Goal: Information Seeking & Learning: Learn about a topic

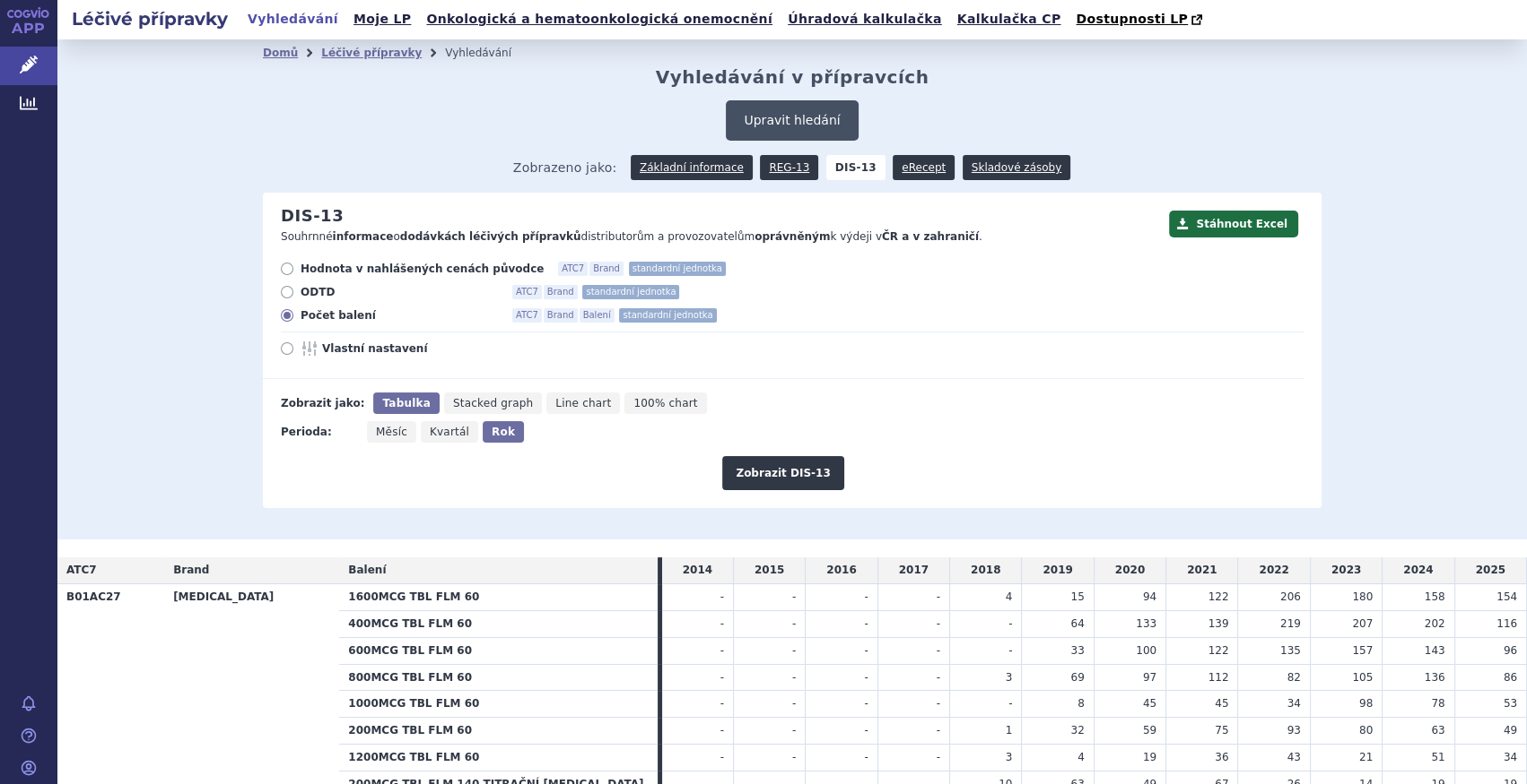
click at [797, 107] on button "Upravit hledání" at bounding box center [791, 120] width 132 height 40
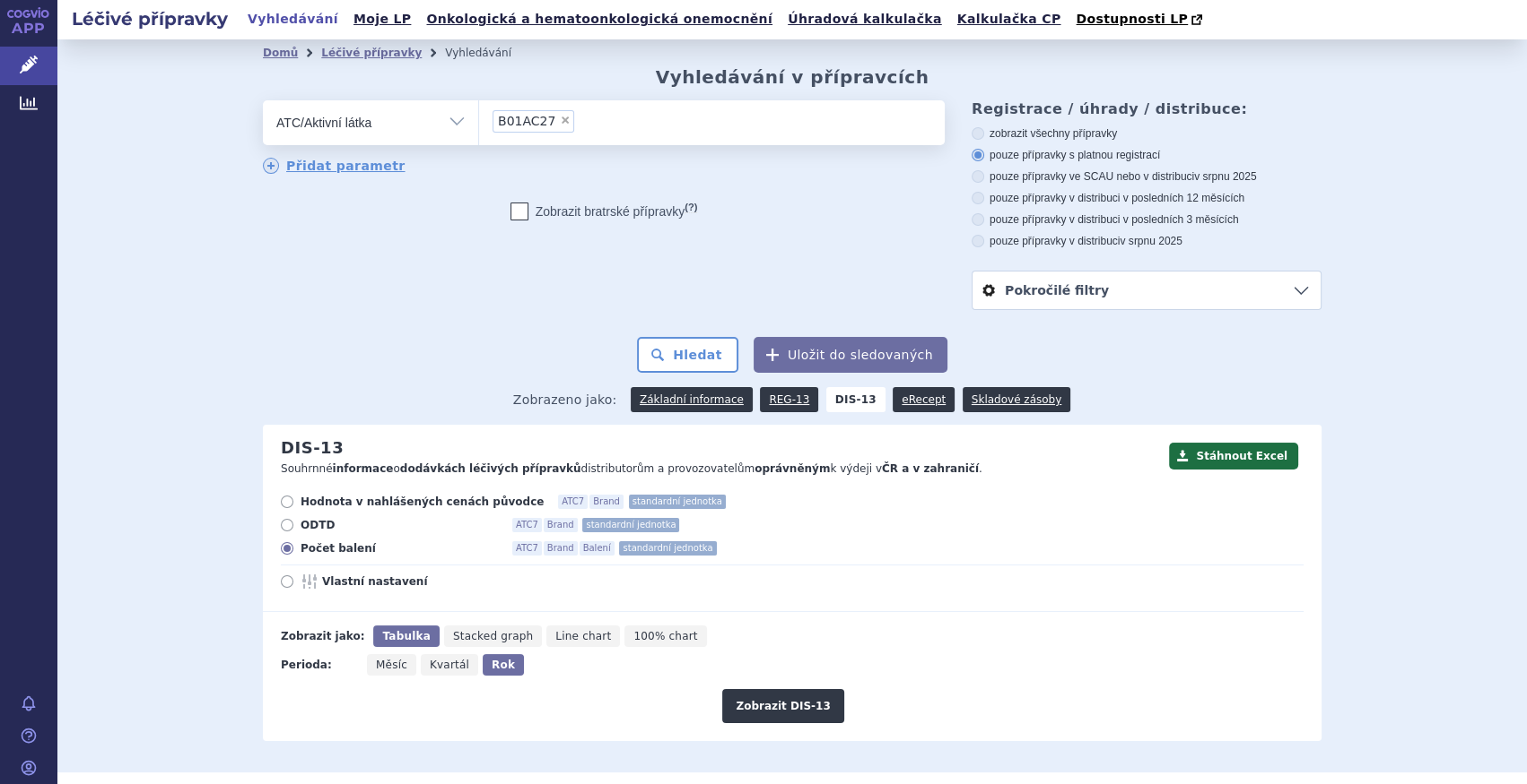
click at [560, 126] on span "×" at bounding box center [565, 120] width 11 height 11
click at [479, 126] on select "B01AC27" at bounding box center [478, 121] width 1 height 45
select select
click at [566, 130] on ul at bounding box center [712, 118] width 466 height 37
click at [479, 130] on select at bounding box center [478, 121] width 1 height 45
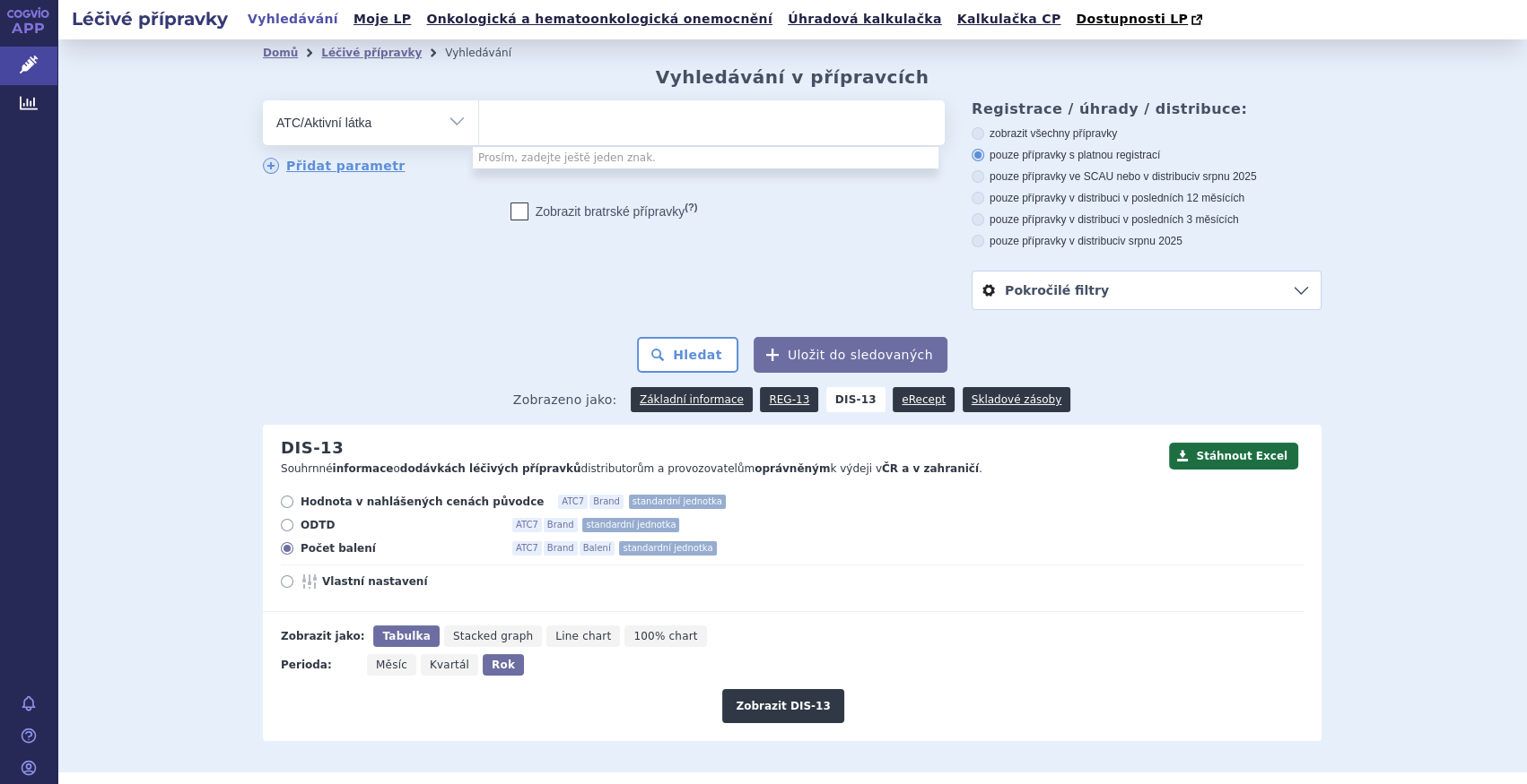
click at [547, 123] on ul at bounding box center [712, 118] width 466 height 37
click at [479, 123] on select at bounding box center [478, 121] width 1 height 45
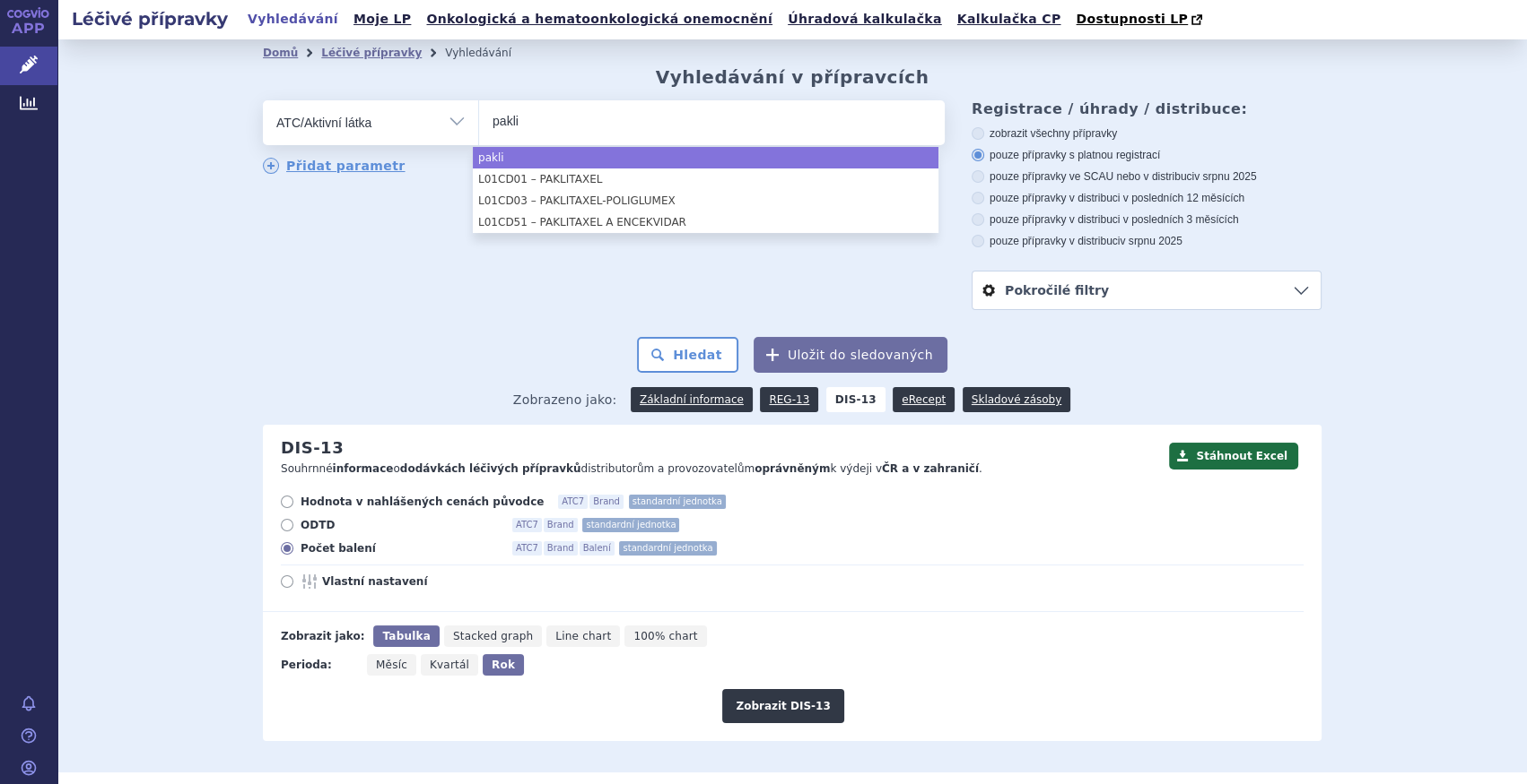
type input "pakli"
select select "pakli"
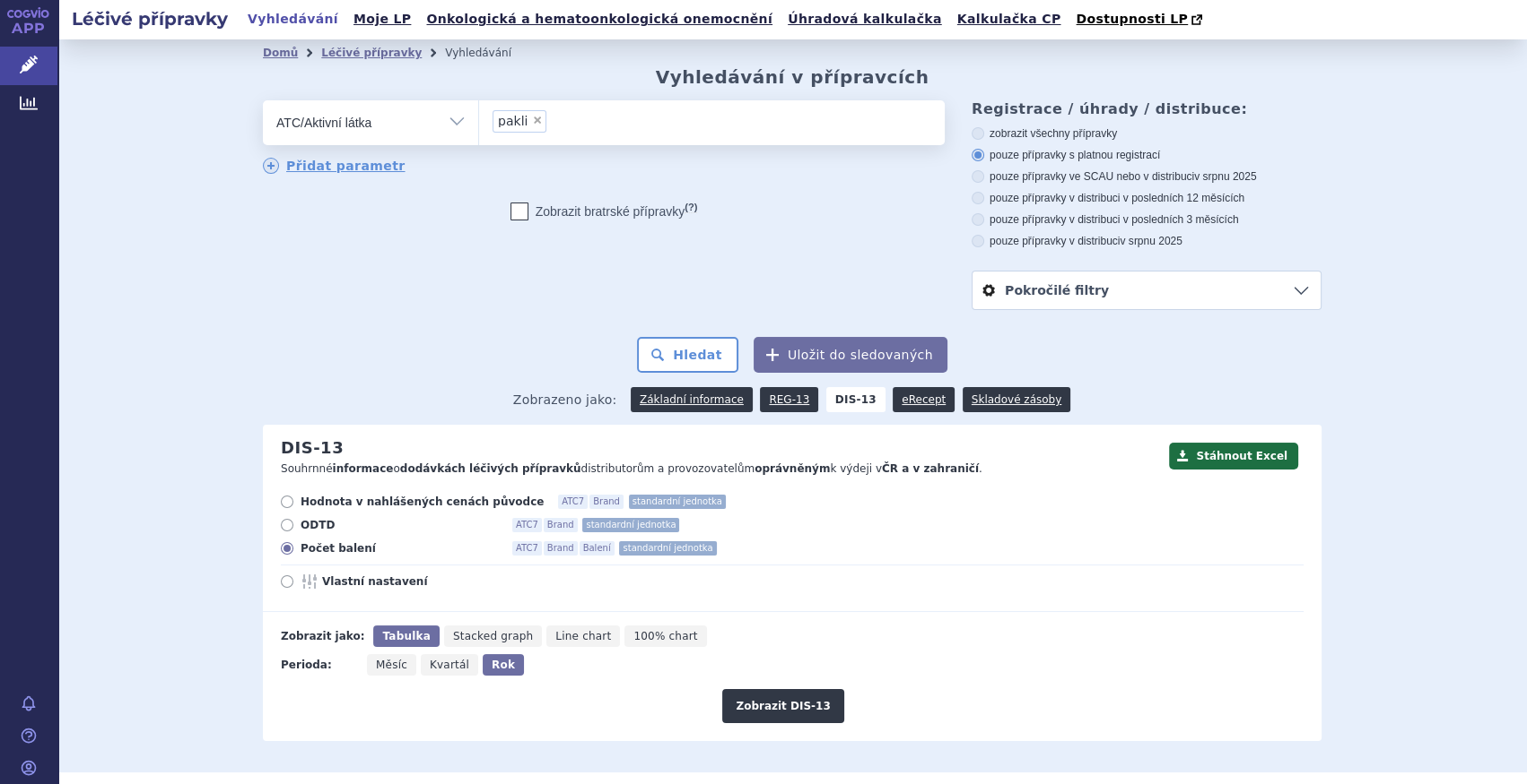
click at [532, 124] on span "×" at bounding box center [538, 120] width 11 height 11
click at [479, 124] on select "pakli" at bounding box center [478, 121] width 1 height 45
select select
click at [521, 124] on ul at bounding box center [712, 118] width 466 height 37
click at [479, 124] on select at bounding box center [478, 121] width 1 height 45
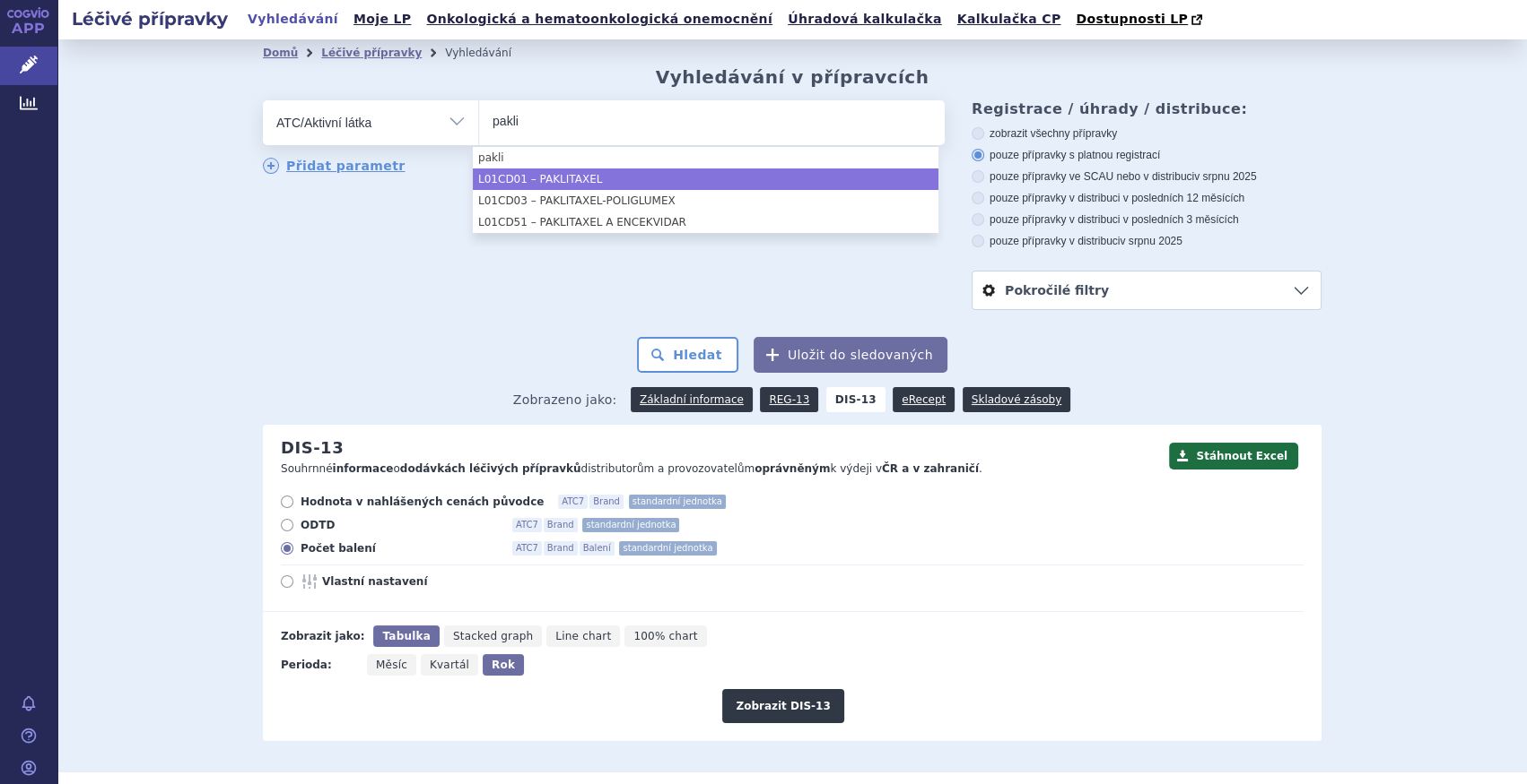
type input "pakli"
select select "L01CD01"
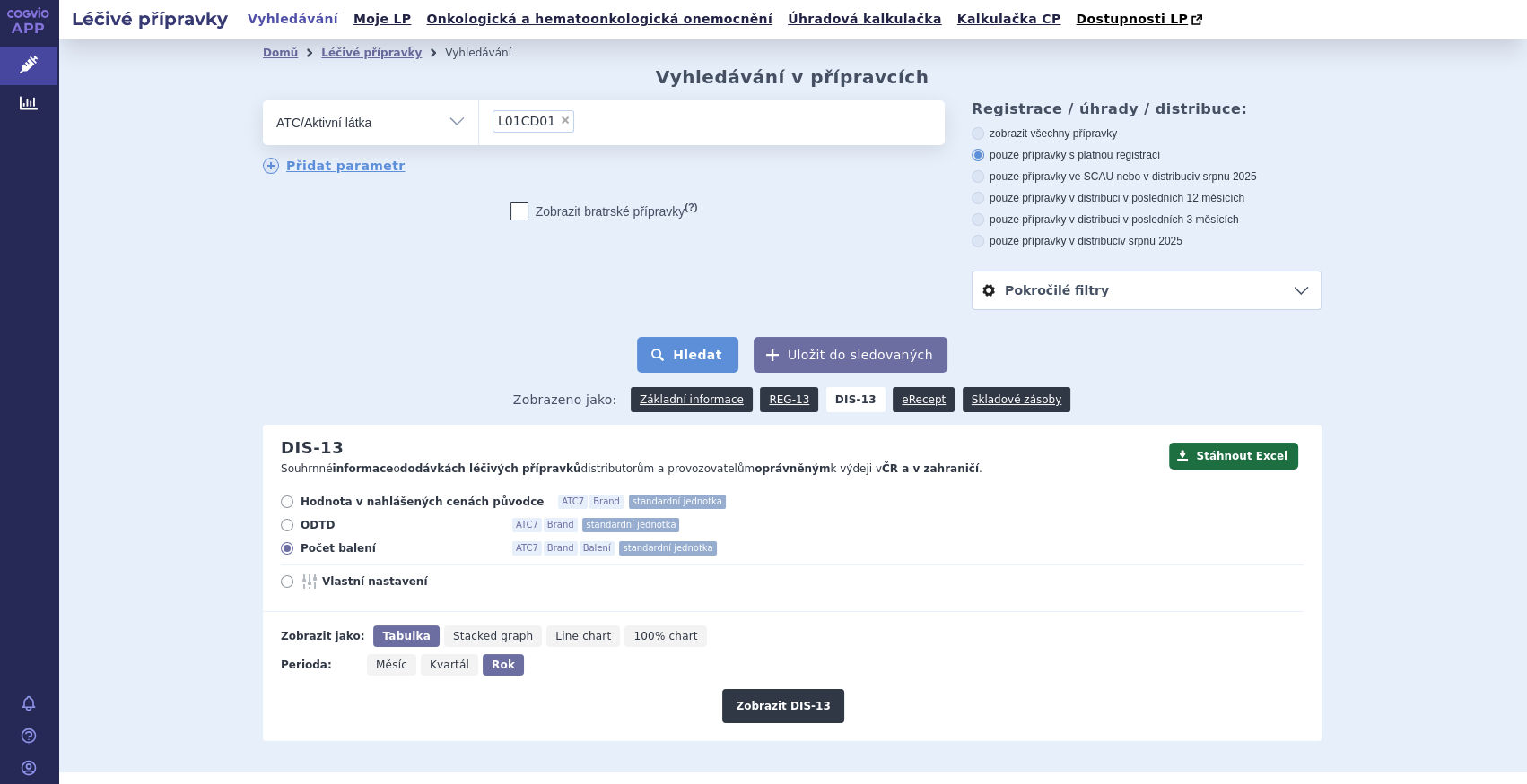
click at [699, 352] on button "Hledat" at bounding box center [687, 355] width 101 height 35
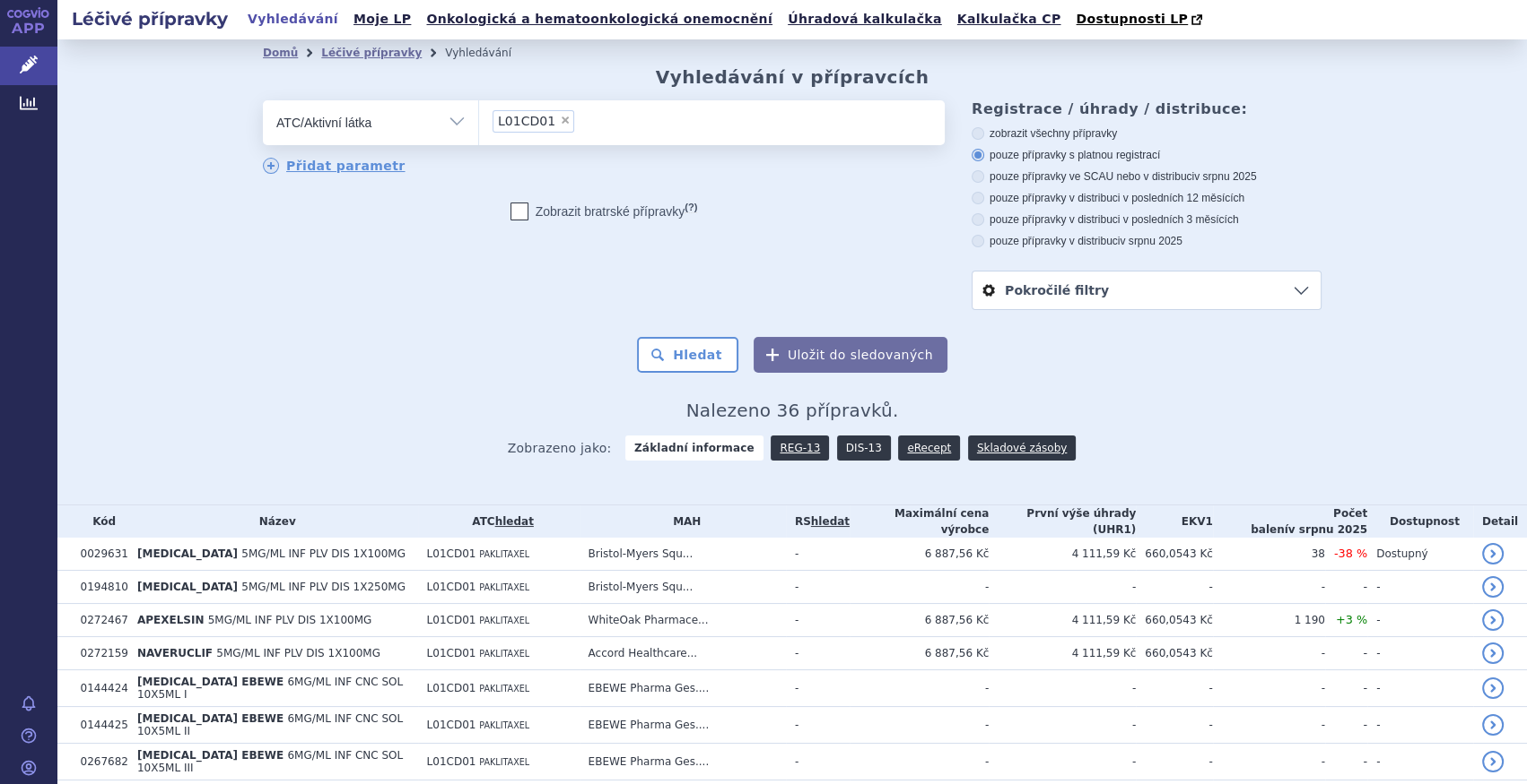
click at [855, 447] on link "DIS-13" at bounding box center [864, 448] width 54 height 25
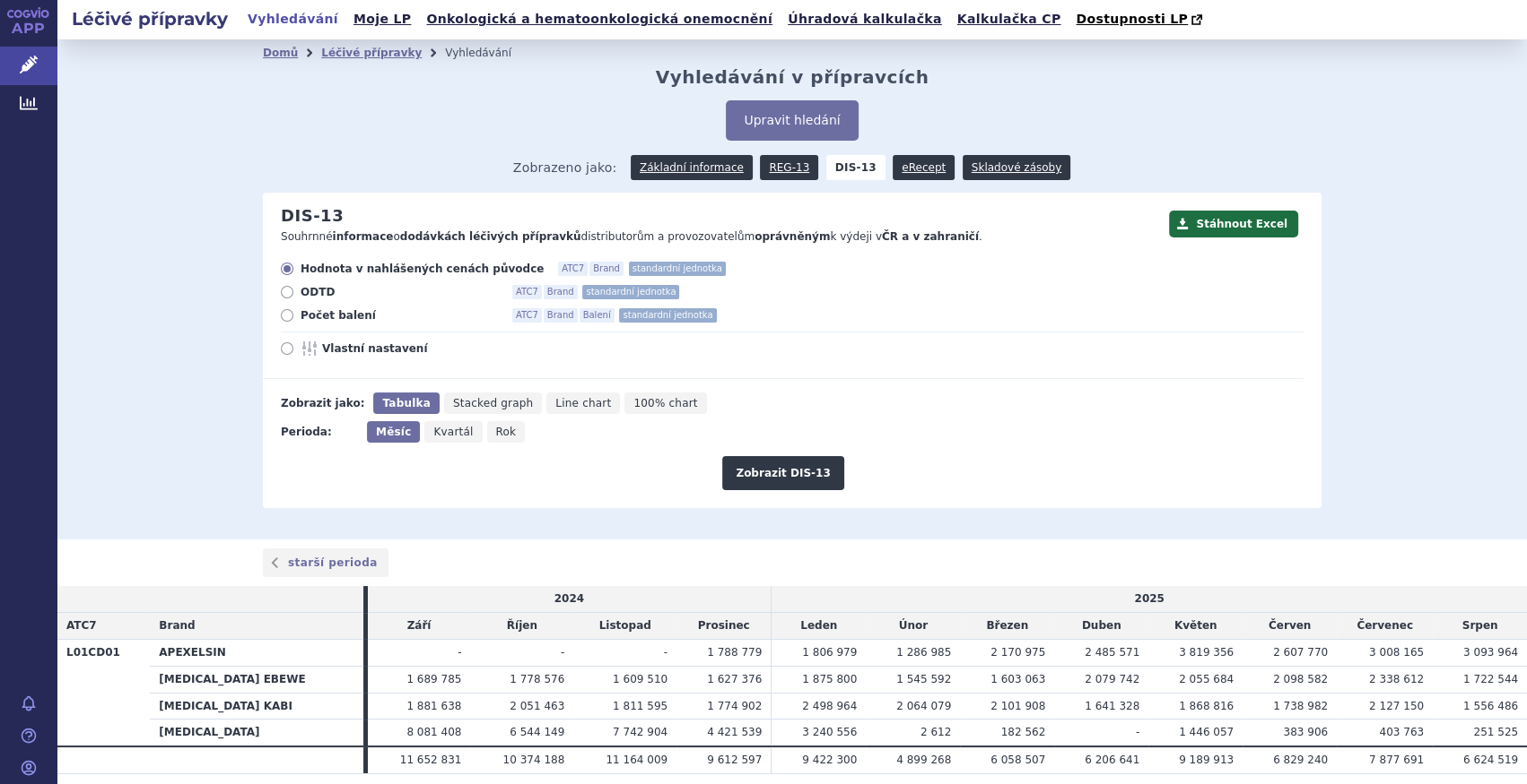
click at [308, 311] on span "Počet balení" at bounding box center [399, 316] width 197 height 15
click at [294, 312] on input "Počet balení ATC7 Brand Balení standardní jednotka" at bounding box center [288, 317] width 12 height 12
radio input "true"
click at [770, 476] on button "Zobrazit DIS-13" at bounding box center [782, 473] width 121 height 34
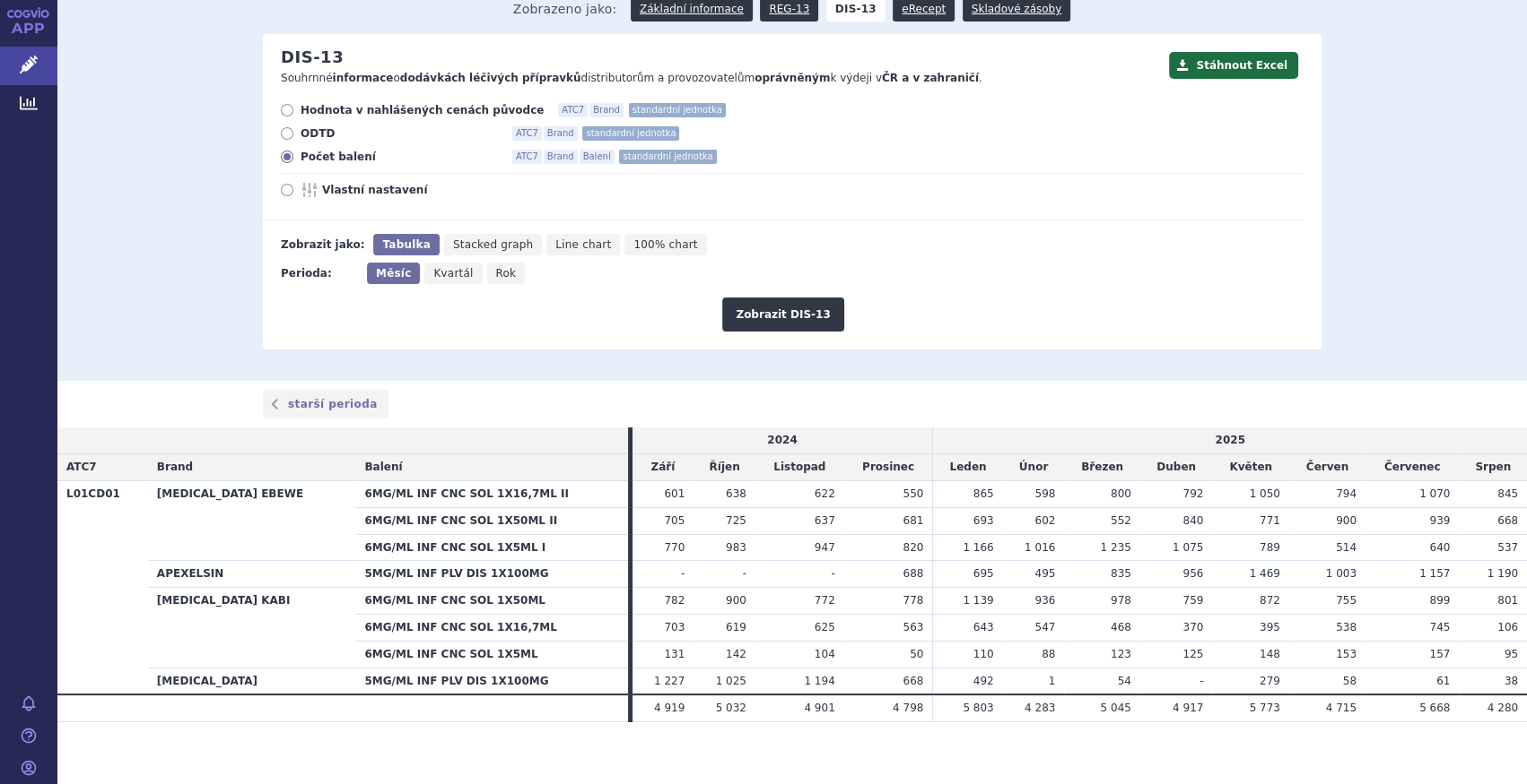
scroll to position [169, 0]
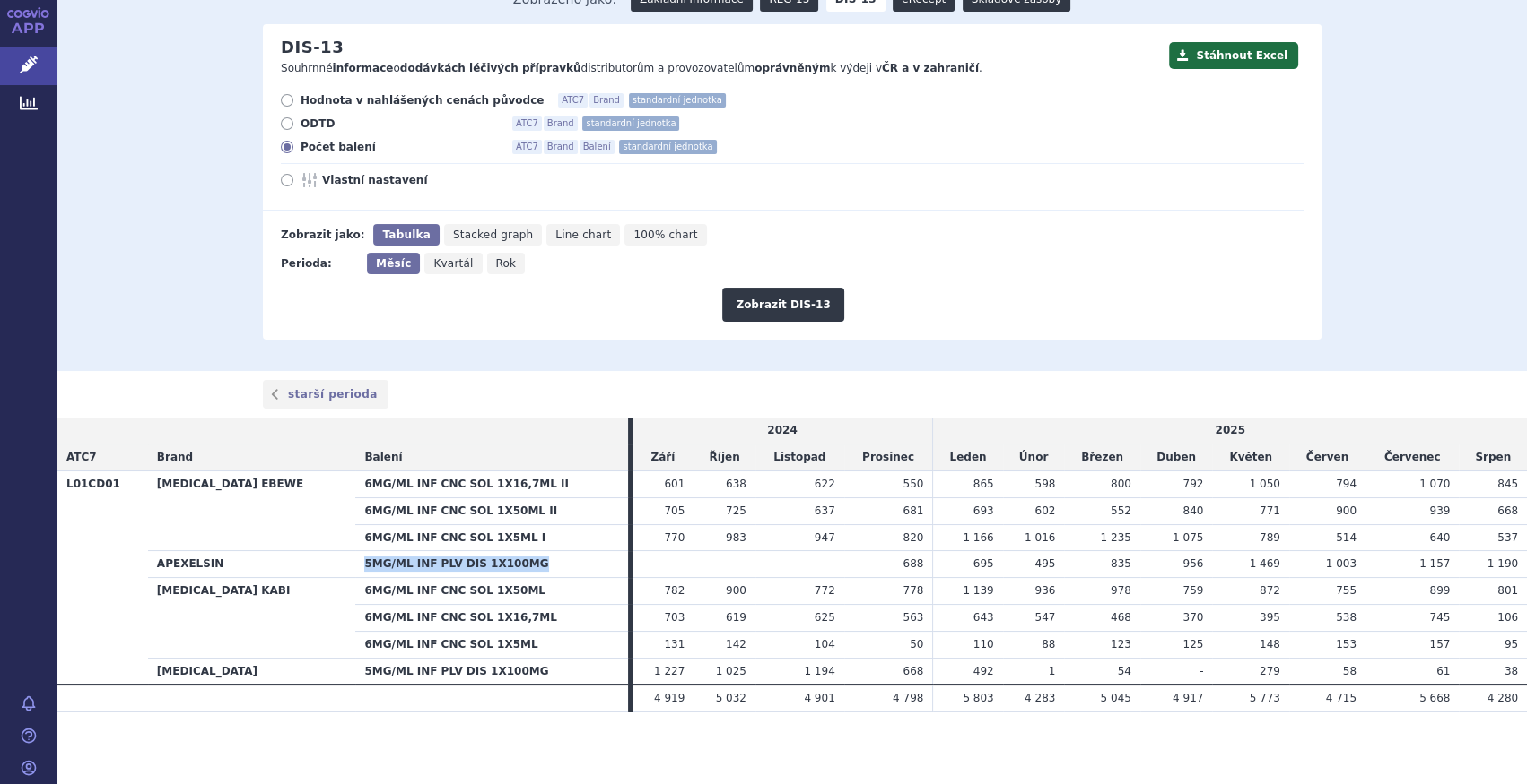
drag, startPoint x: 491, startPoint y: 565, endPoint x: 325, endPoint y: 558, distance: 166.1
click at [355, 558] on th "5MG/ML INF PLV DIS 1X100MG" at bounding box center [490, 565] width 272 height 27
drag, startPoint x: 325, startPoint y: 558, endPoint x: 493, endPoint y: 564, distance: 168.1
click at [493, 564] on th "5MG/ML INF PLV DIS 1X100MG" at bounding box center [490, 565] width 272 height 27
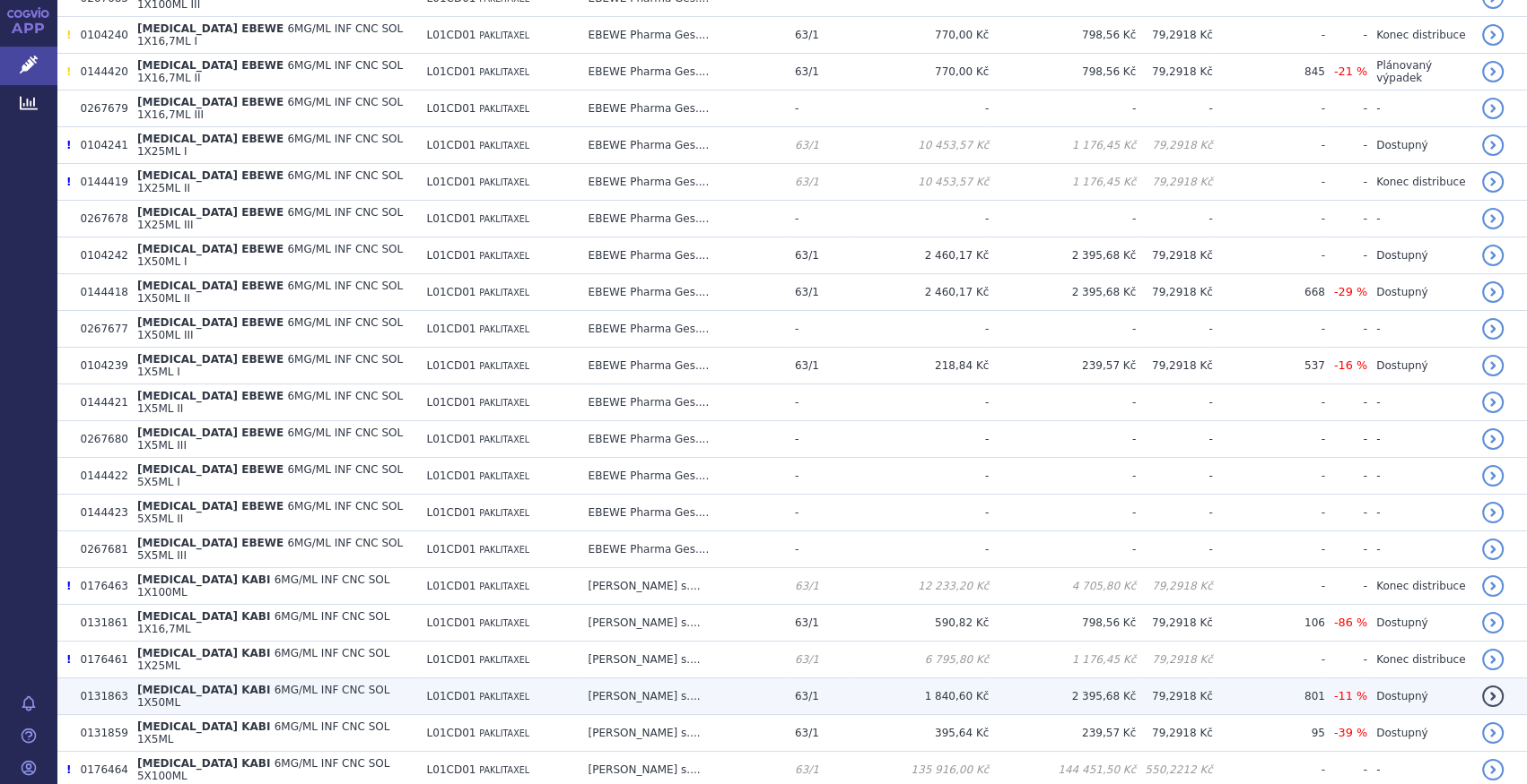
scroll to position [1012, 0]
